Goal: Find contact information: Find contact information

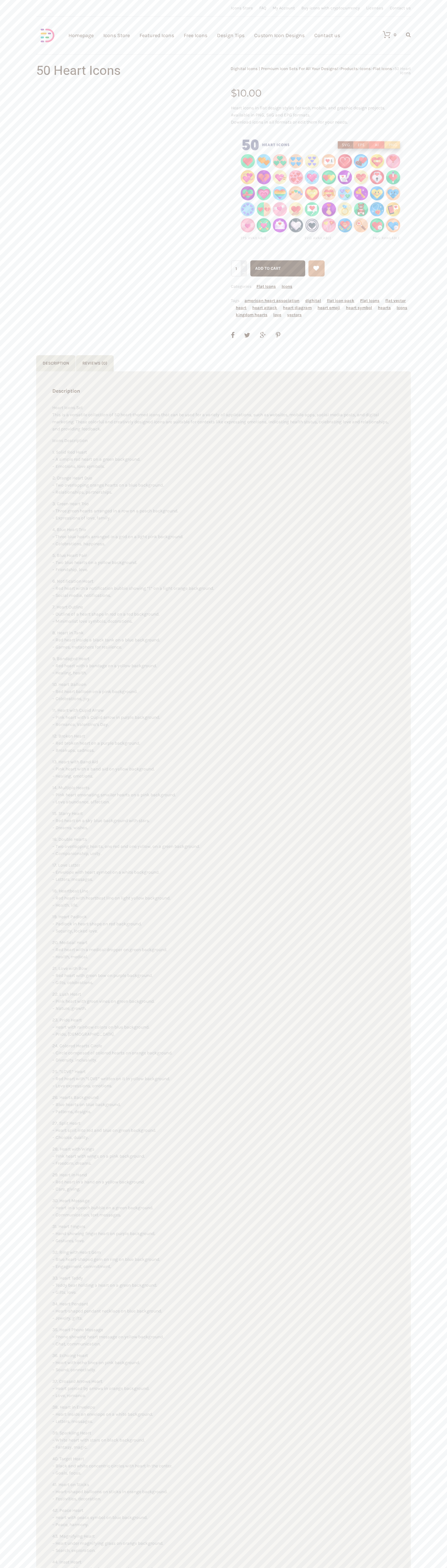
click at [327, 35] on link "Contact us" at bounding box center [327, 35] width 26 height 71
